Goal: Communication & Community: Answer question/provide support

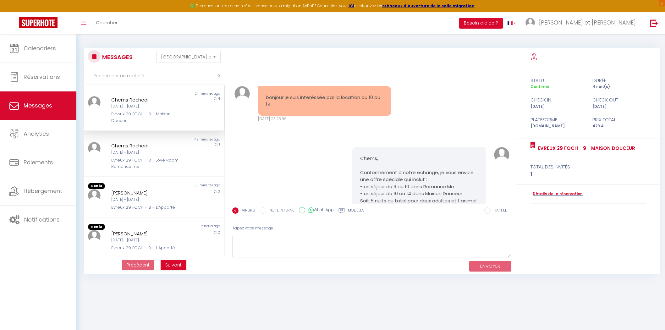
select select "message"
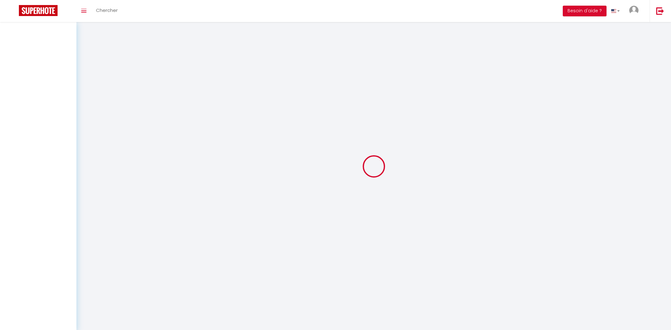
select select "message"
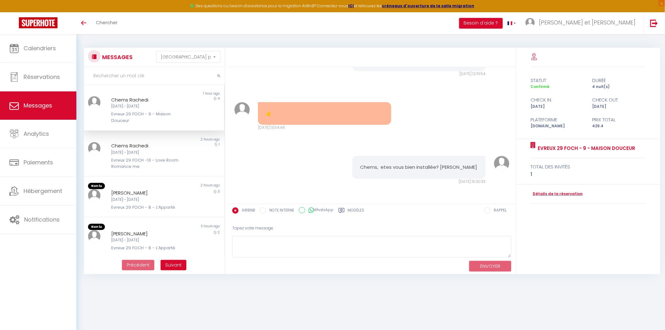
click at [45, 107] on span "Messages" at bounding box center [38, 106] width 29 height 8
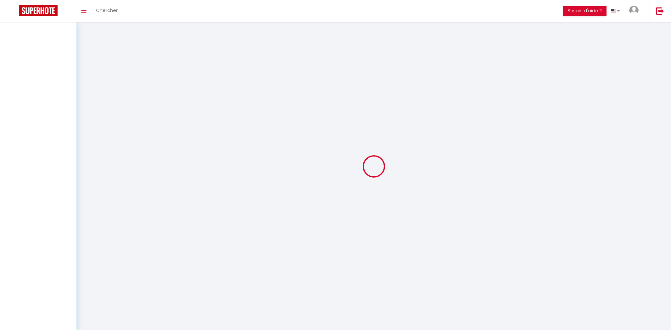
select select "message"
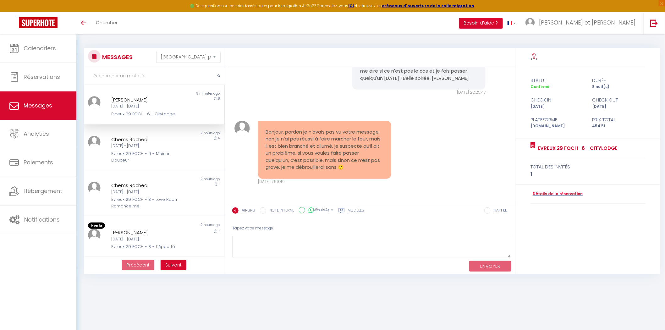
click at [136, 106] on div "[DATE] - [DATE]" at bounding box center [148, 106] width 74 height 6
click at [261, 238] on textarea at bounding box center [372, 247] width 280 height 22
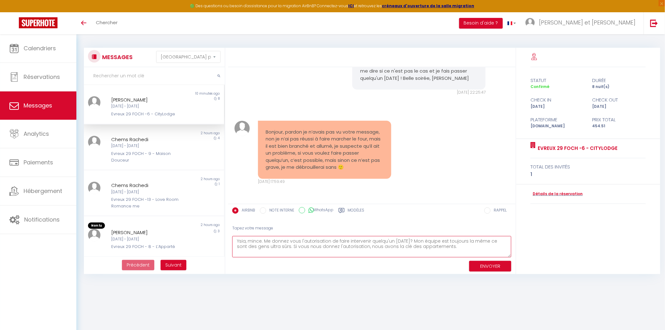
click at [263, 240] on textarea "Ysia, mince. Me donnez vous l'autorisation de faire intervenir quelqu'un [DATE]…" at bounding box center [372, 247] width 280 height 22
click at [285, 252] on textarea "Ysia, mince. Non hors de question que vous fassiez sans ! Me donnez vous l'auto…" at bounding box center [372, 247] width 280 height 22
type textarea "Ysia, mince. Non hors de question que vous fassiez sans ! Me donnez vous l'auto…"
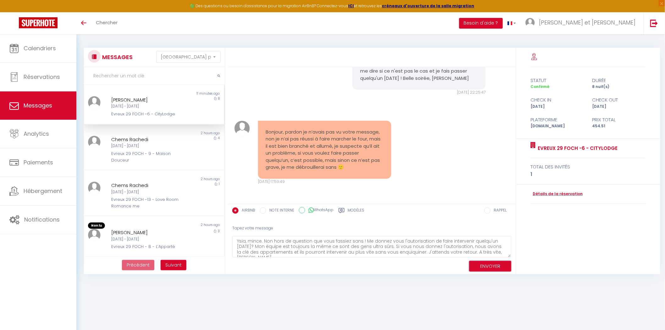
click at [491, 265] on button "ENVOYER" at bounding box center [490, 266] width 42 height 11
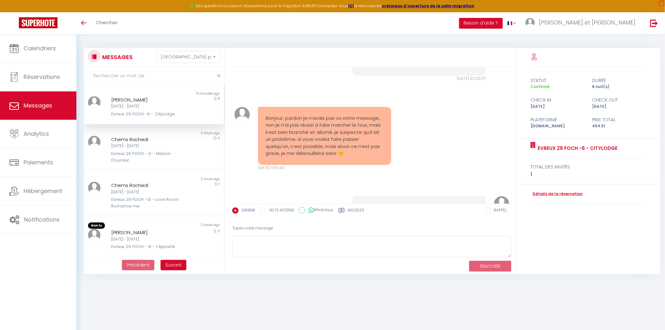
scroll to position [1677, 0]
